Goal: Task Accomplishment & Management: Manage account settings

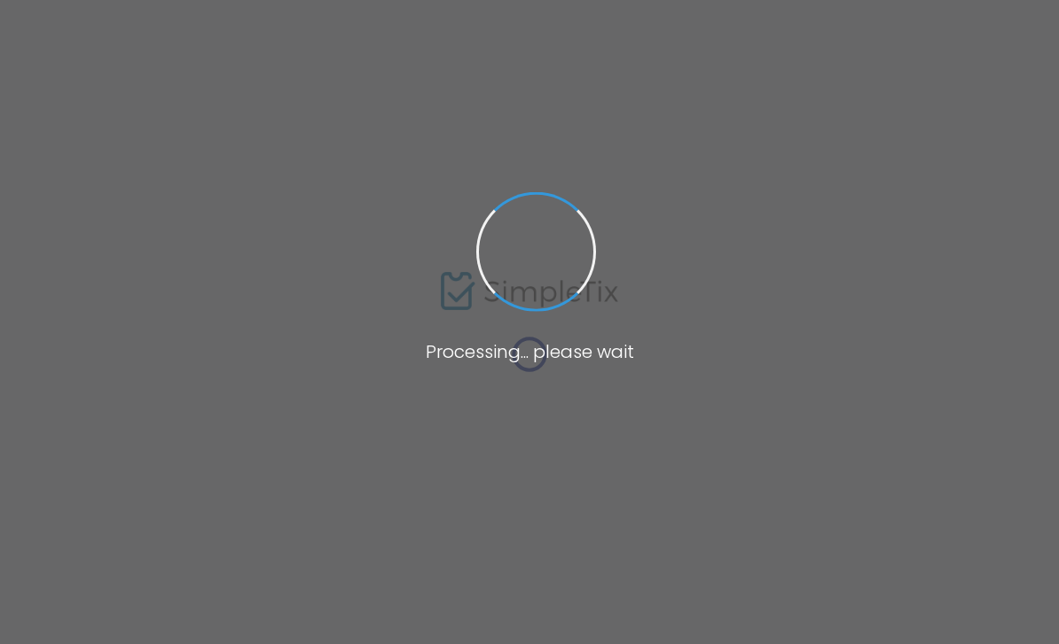
type input "Christmas Cookie Exchange"
type textarea "Our first ever Cookie Exchange! Details are on the website!"
type input "Buy Tickets"
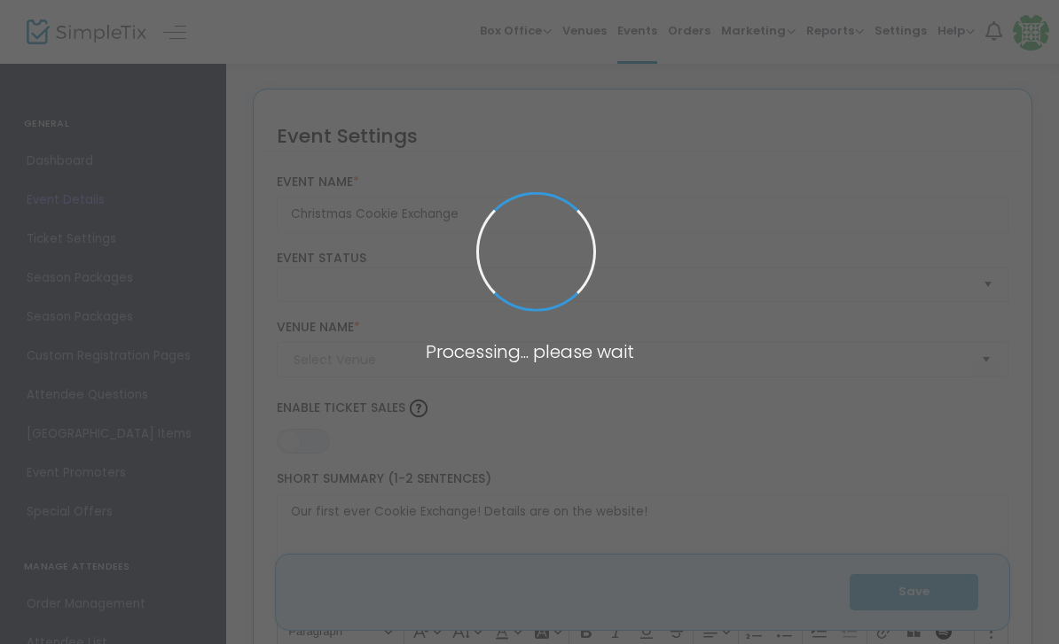
type input "The Magnolia Room by [PERSON_NAME]'s"
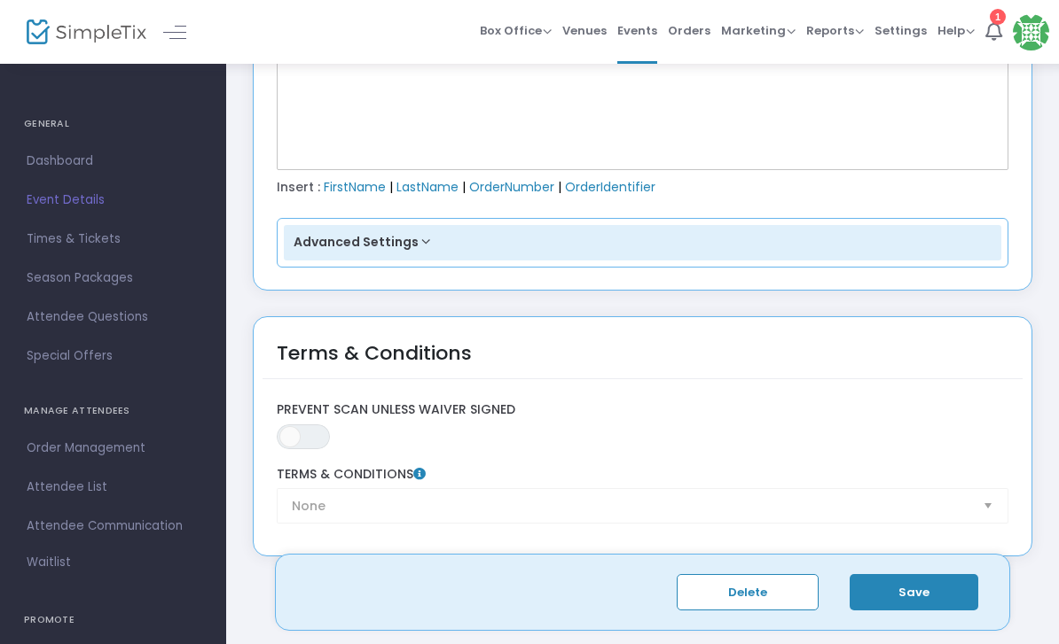
scroll to position [2730, 0]
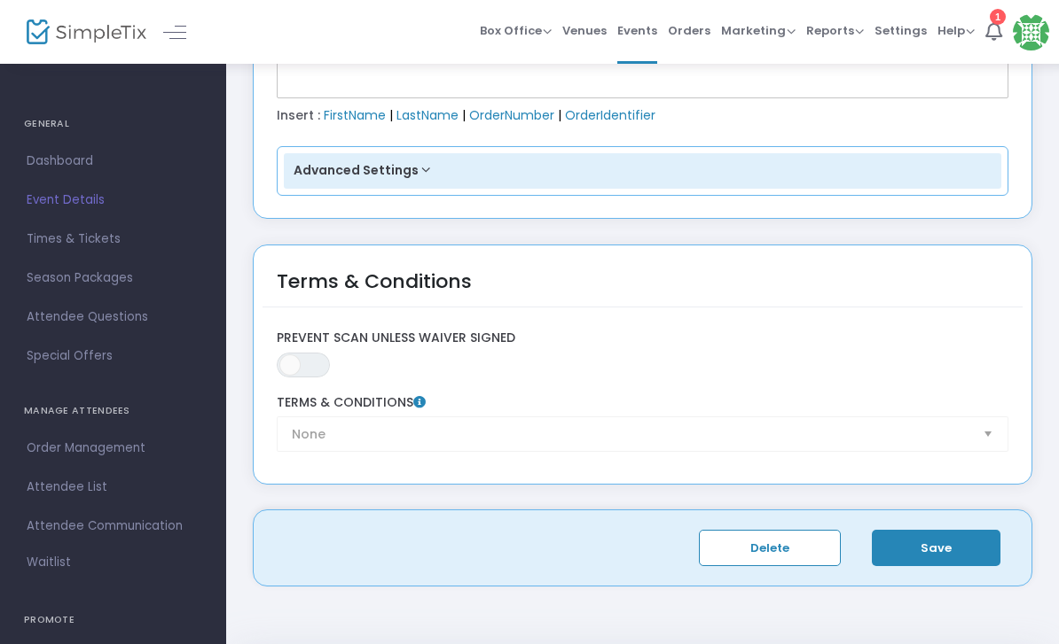
click at [469, 434] on div "None Terms & Conditions" at bounding box center [642, 423] width 749 height 57
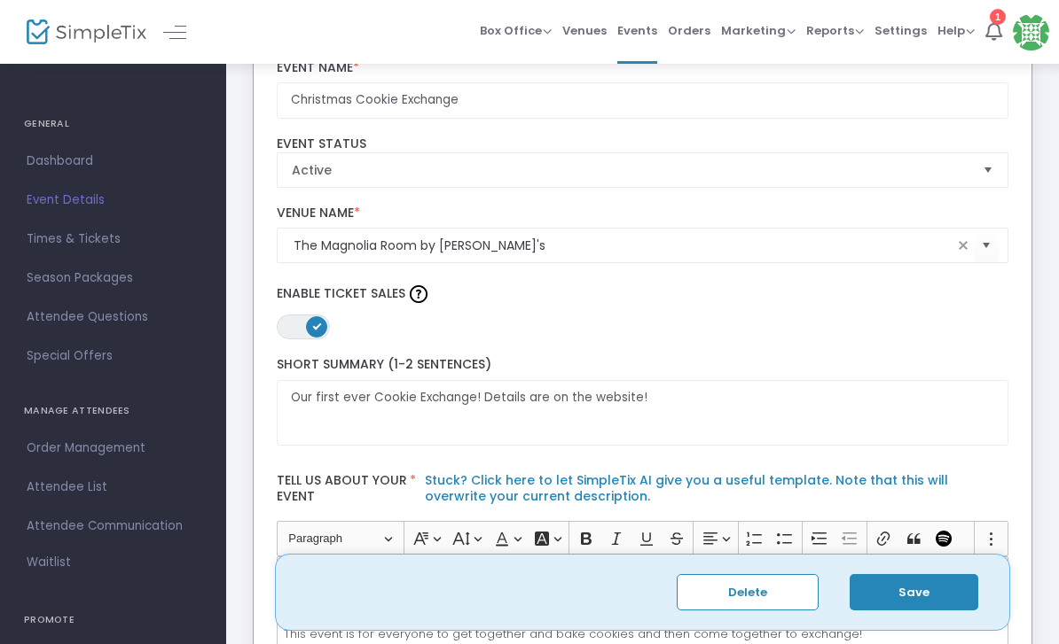
scroll to position [0, 0]
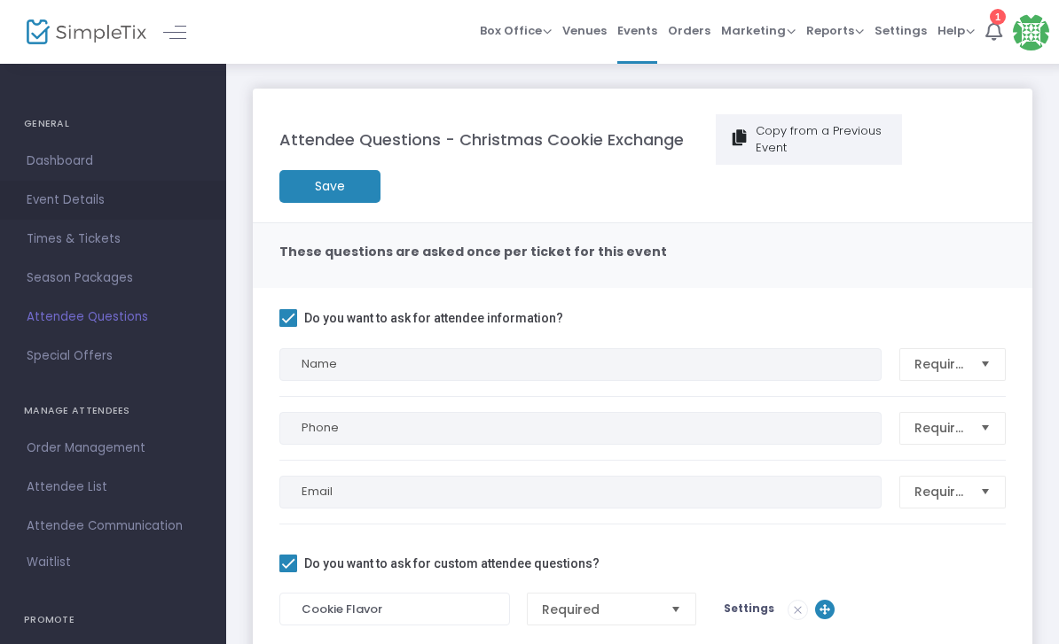
click at [54, 211] on span "Event Details" at bounding box center [113, 200] width 173 height 23
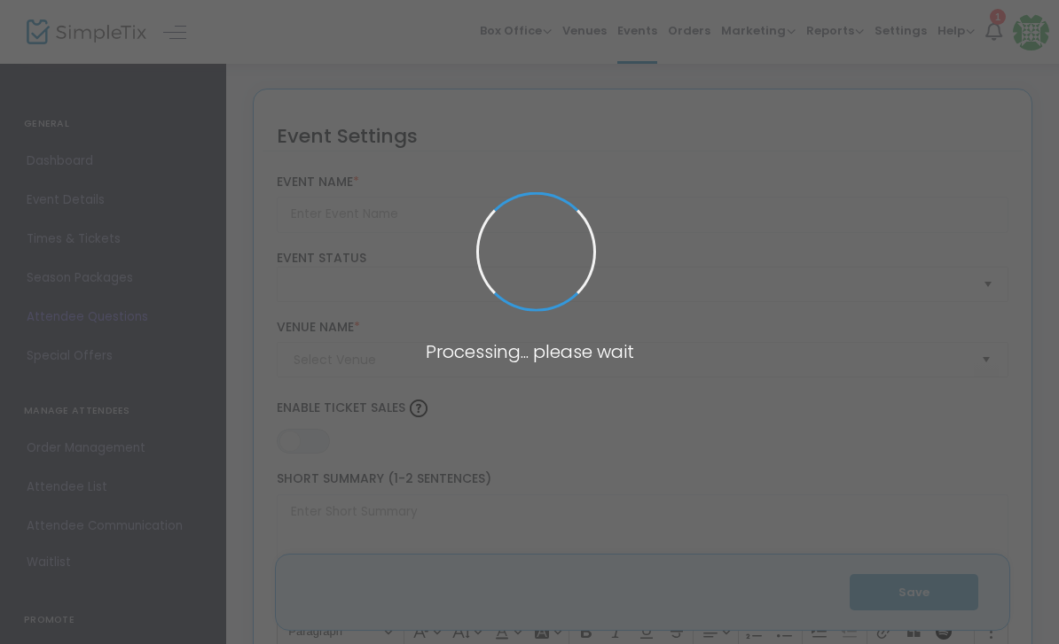
type input "Christmas Cookie Exchange"
type textarea "Our first ever Cookie Exchange! Details are on the website!"
type input "Buy Tickets"
type input "The Magnolia Room by [PERSON_NAME]'s"
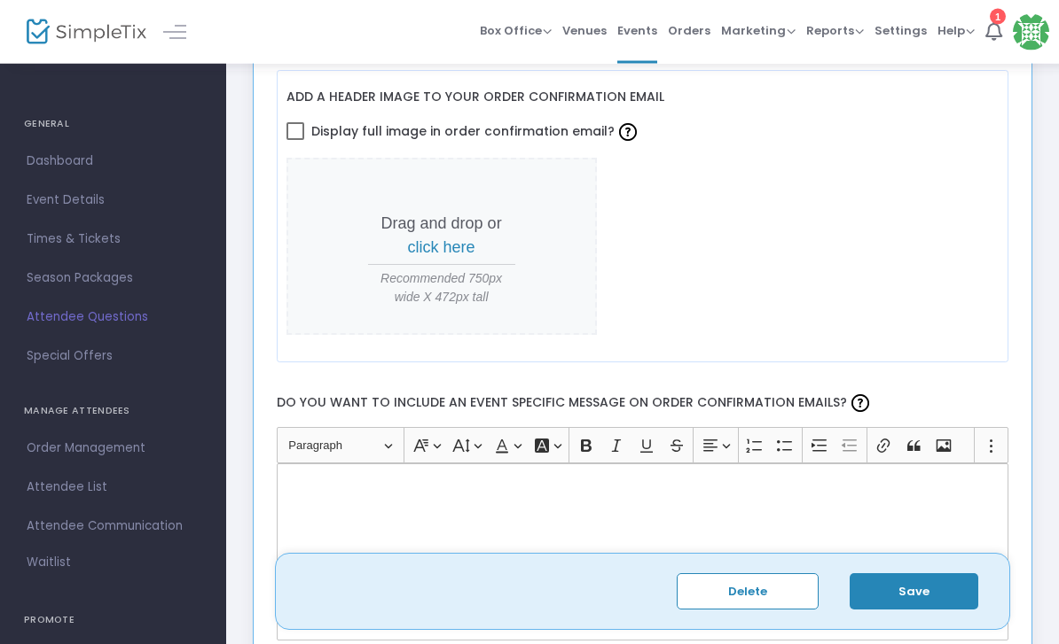
scroll to position [2164, 0]
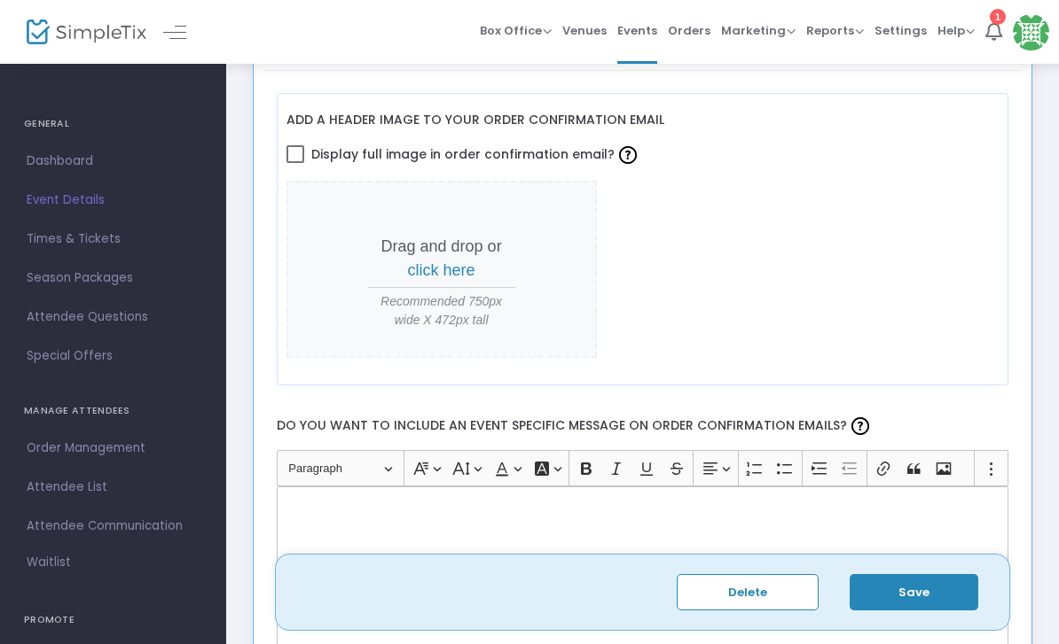
click at [78, 201] on span "Event Details" at bounding box center [113, 200] width 173 height 23
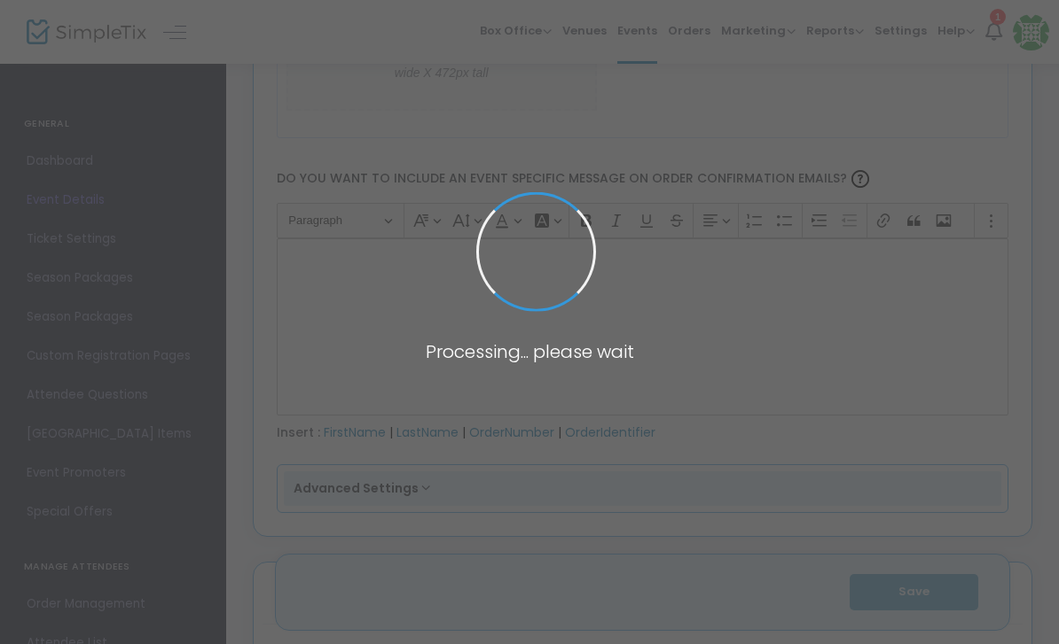
type input "Christmas Cookie Exchange"
type textarea "Our first ever Cookie Exchange! Details are on the website!"
type input "Buy Tickets"
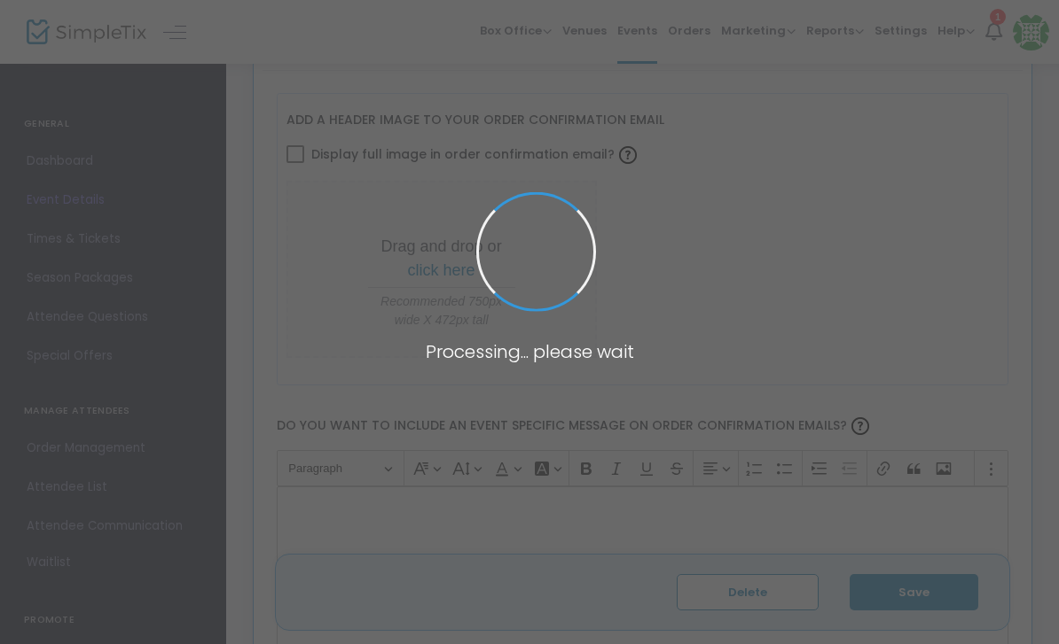
type input "The Magnolia Room by [PERSON_NAME]'s"
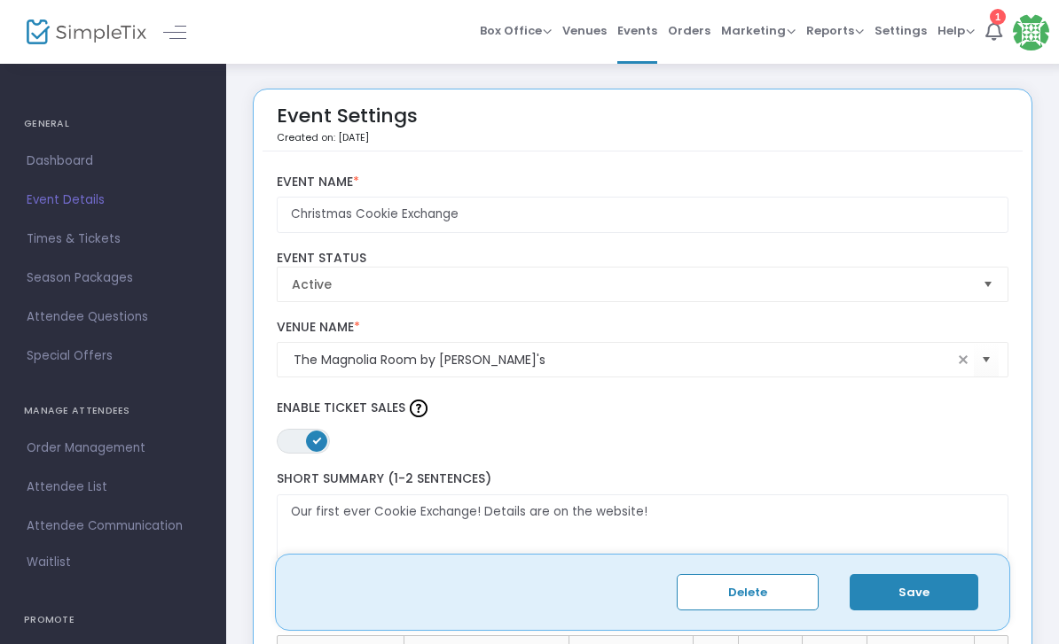
click at [56, 160] on span "Dashboard" at bounding box center [113, 161] width 173 height 23
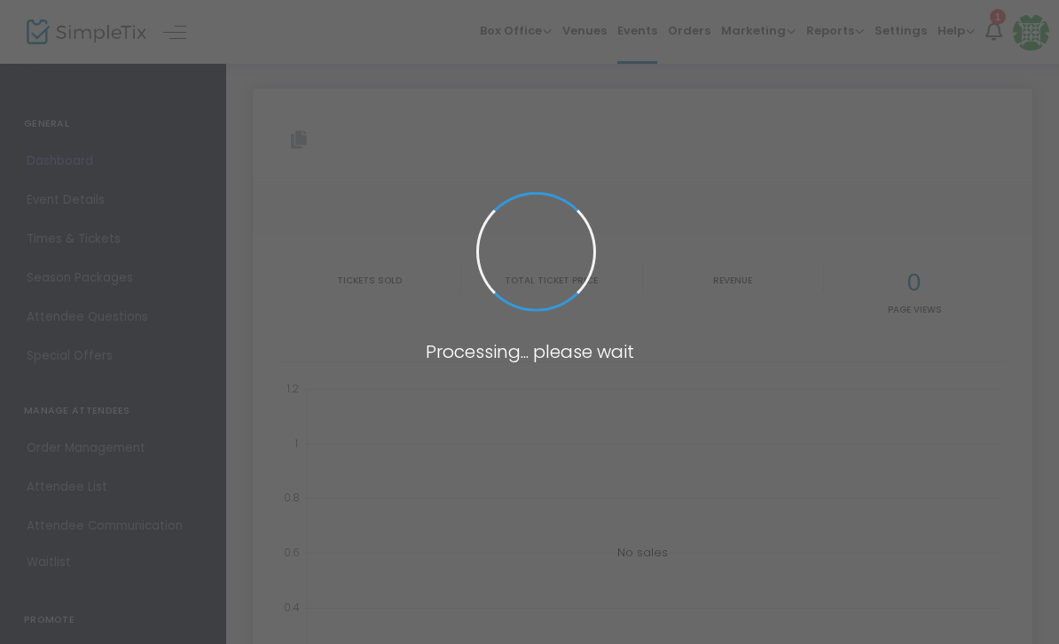
type input "https://www.simpletix.com/e/christmas-cookie-exchange-tickets-241393"
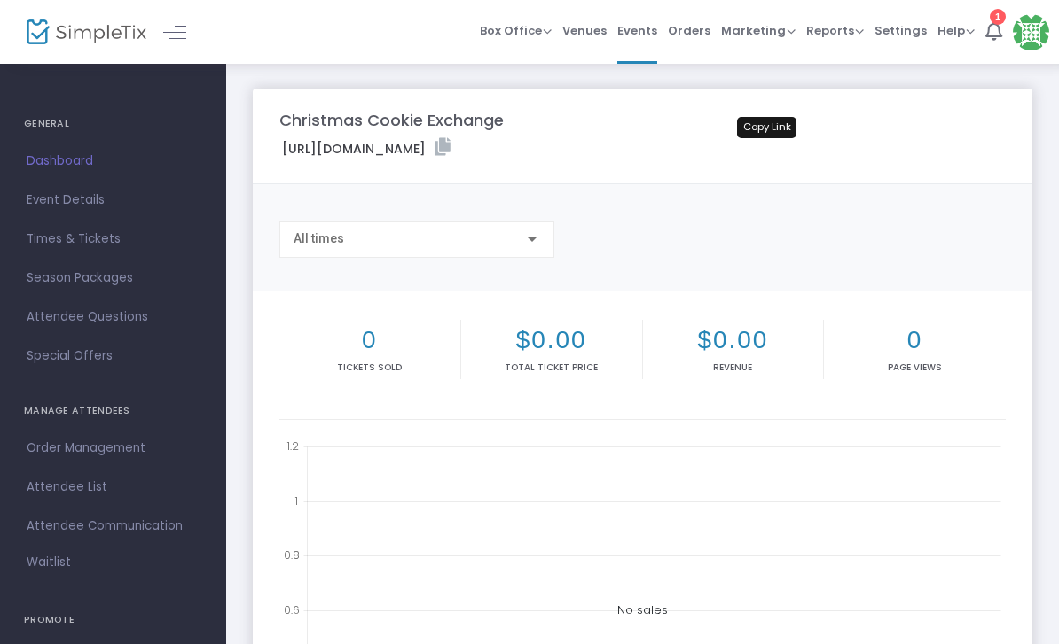
click at [450, 145] on icon at bounding box center [442, 147] width 16 height 18
click at [127, 32] on img at bounding box center [87, 33] width 120 height 26
